Goal: Find specific page/section: Locate a particular part of the current website

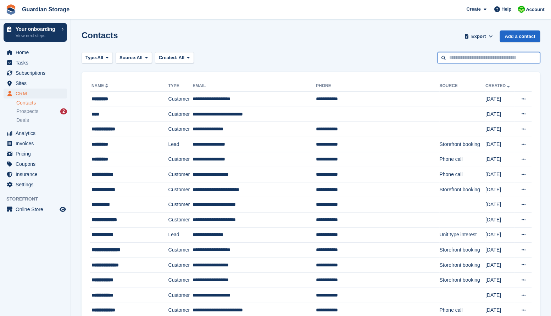
click at [462, 58] on input "text" at bounding box center [489, 58] width 103 height 12
type input "*****"
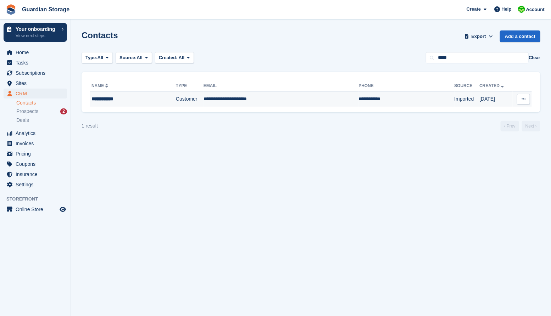
click at [141, 101] on div "**********" at bounding box center [125, 98] width 66 height 7
